Goal: Download file/media

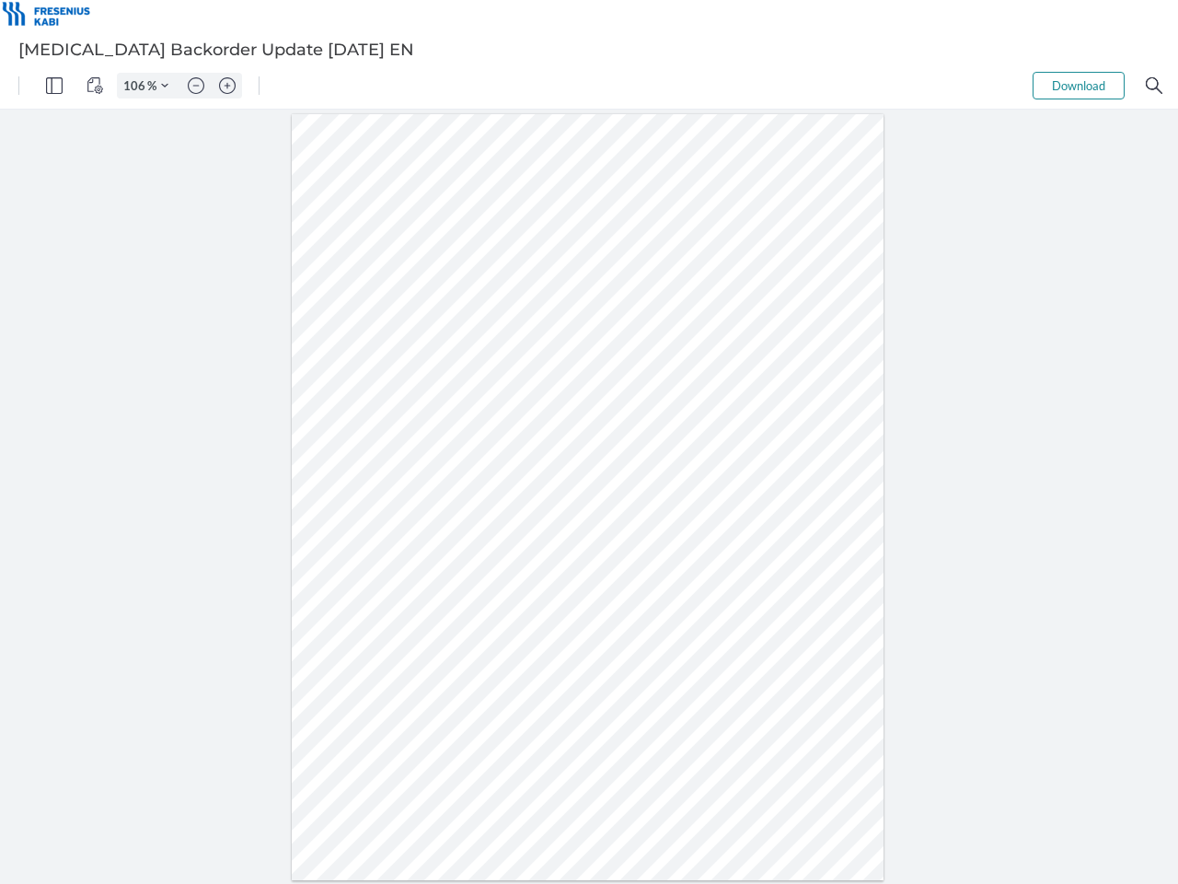
click at [54, 86] on img "Panel" at bounding box center [54, 85] width 17 height 17
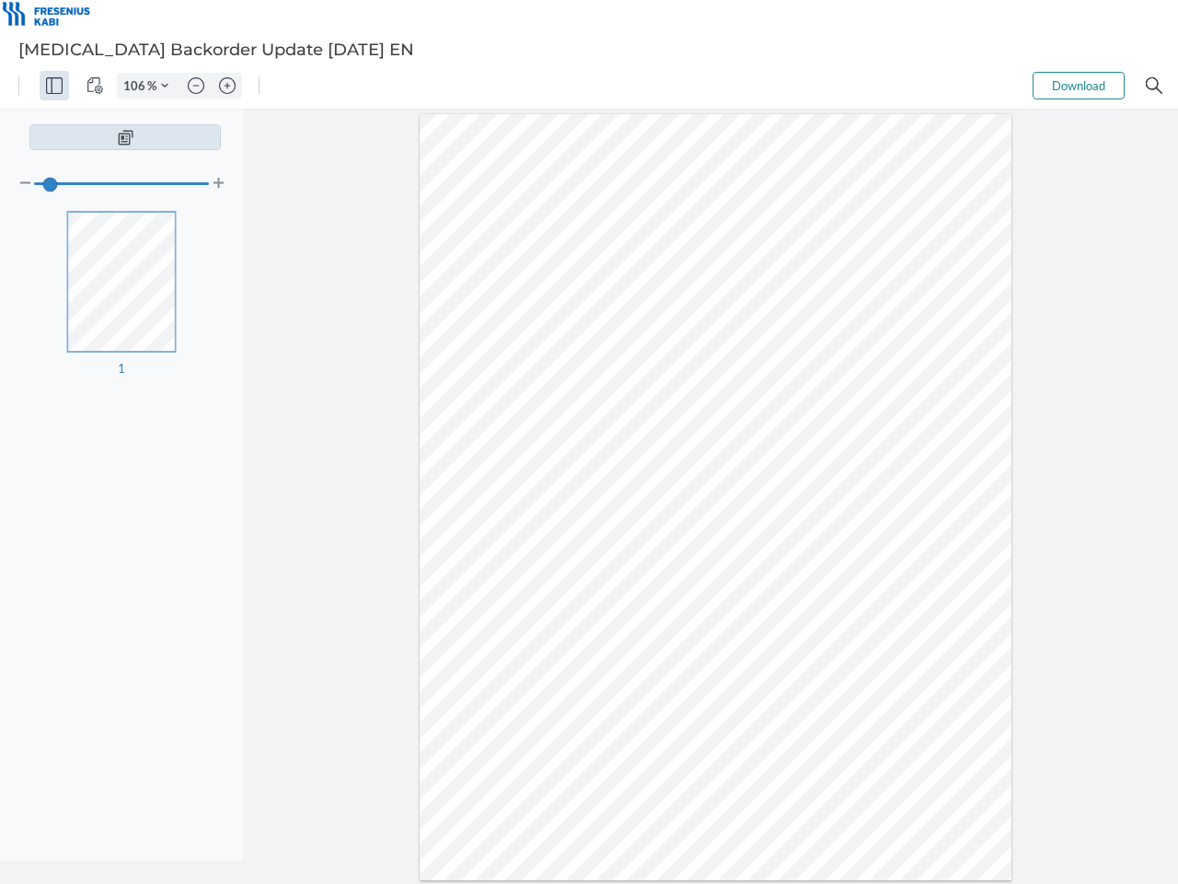
click at [95, 86] on img "View Controls" at bounding box center [95, 85] width 17 height 17
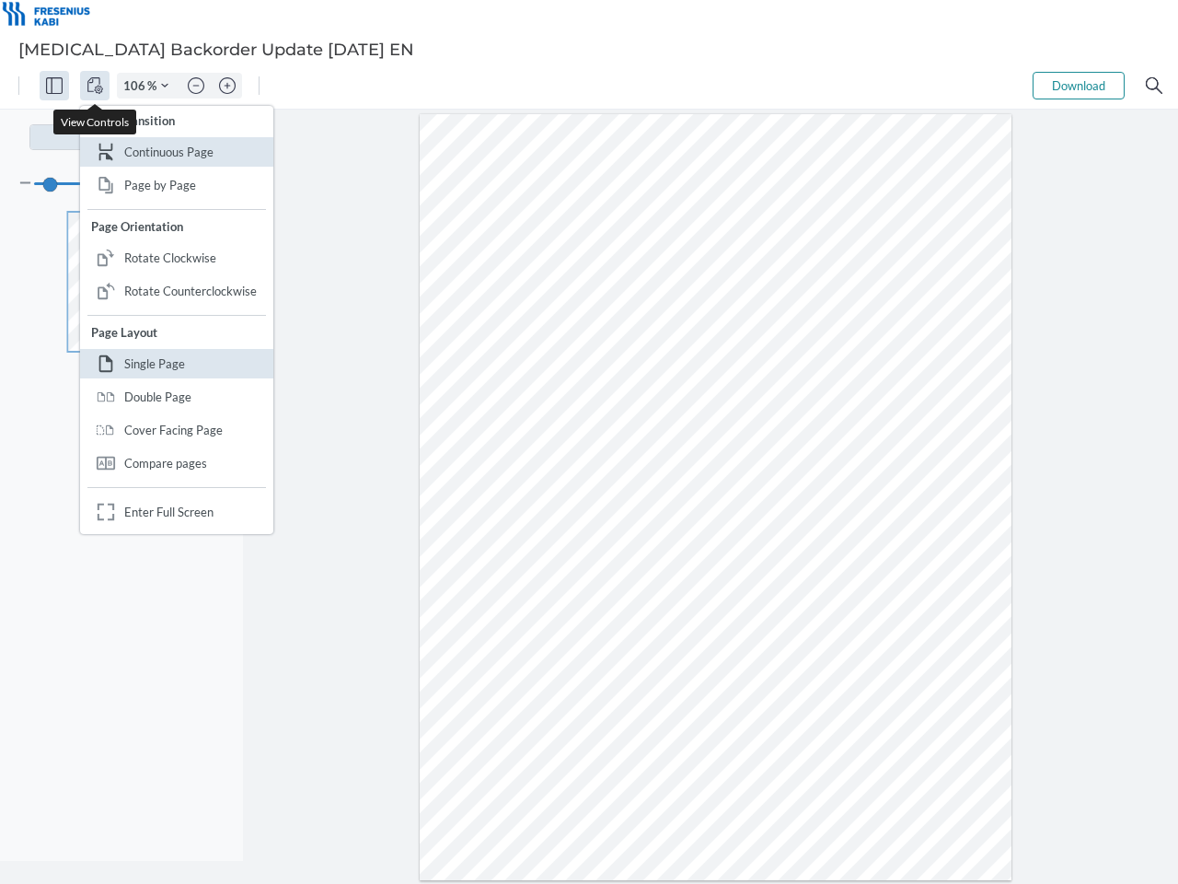
click at [137, 86] on input "106" at bounding box center [132, 85] width 29 height 17
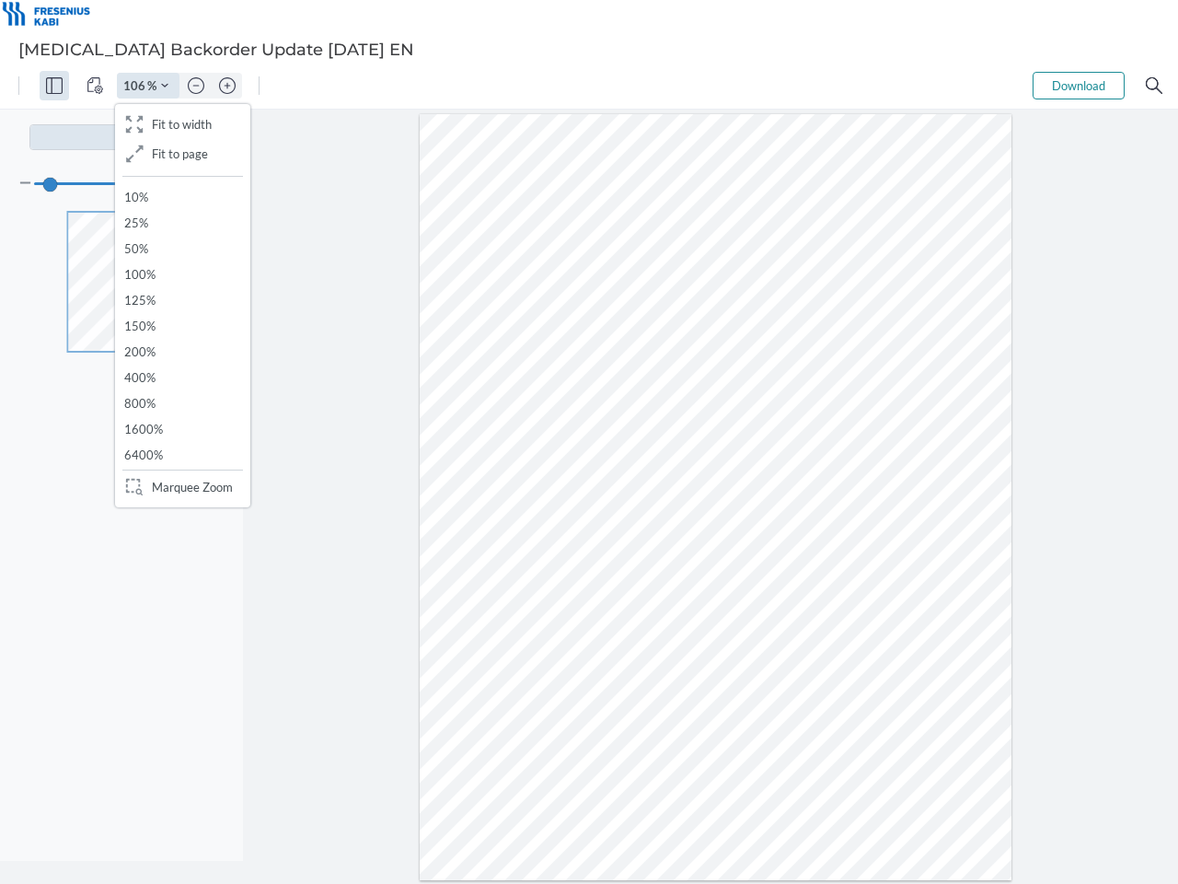
click at [165, 86] on img "Zoom Controls" at bounding box center [164, 85] width 7 height 7
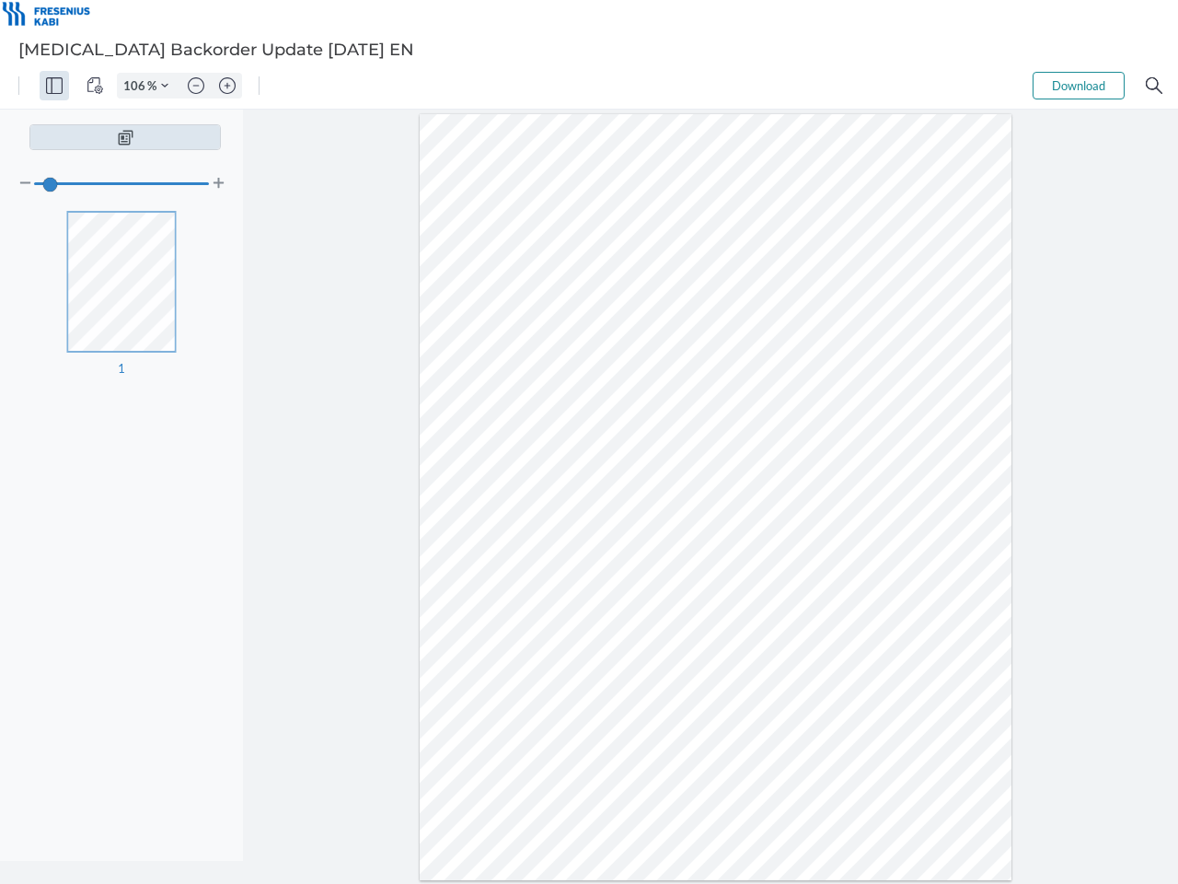
click at [196, 86] on img "Zoom out" at bounding box center [196, 85] width 17 height 17
click at [227, 86] on img "Zoom in" at bounding box center [227, 85] width 17 height 17
type input "106"
click at [1079, 86] on button "Download" at bounding box center [1079, 86] width 92 height 28
click at [1154, 86] on img "Search" at bounding box center [1154, 85] width 17 height 17
